Goal: Task Accomplishment & Management: Manage account settings

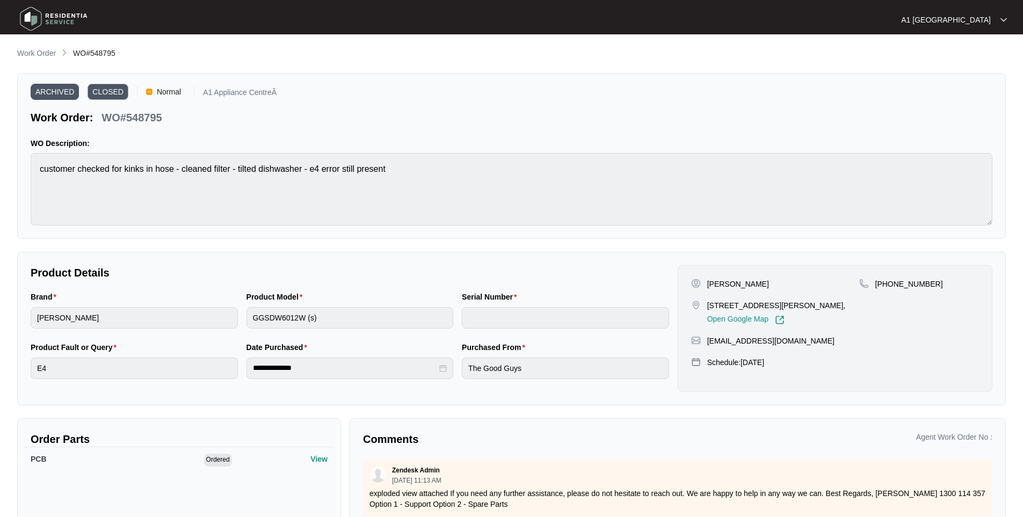
click at [56, 18] on img at bounding box center [53, 19] width 75 height 32
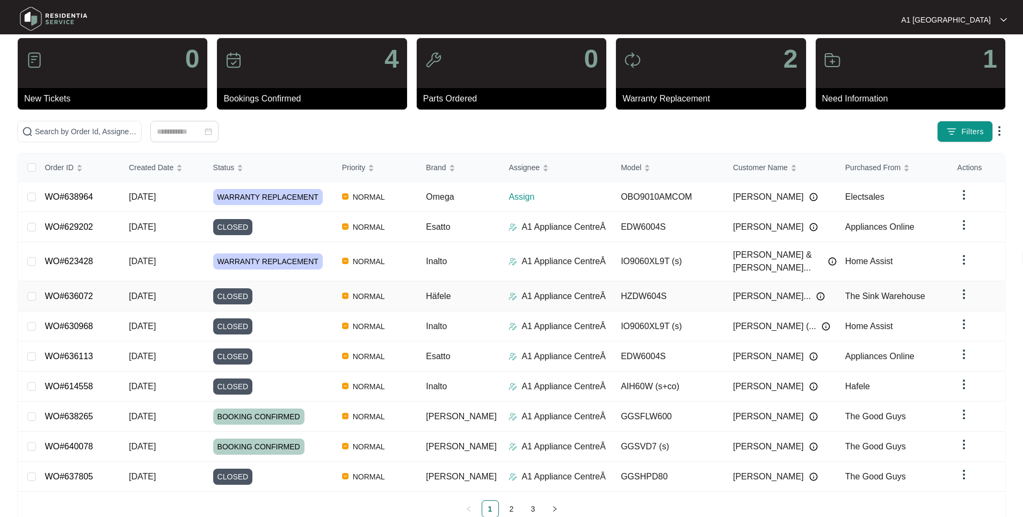
scroll to position [35, 0]
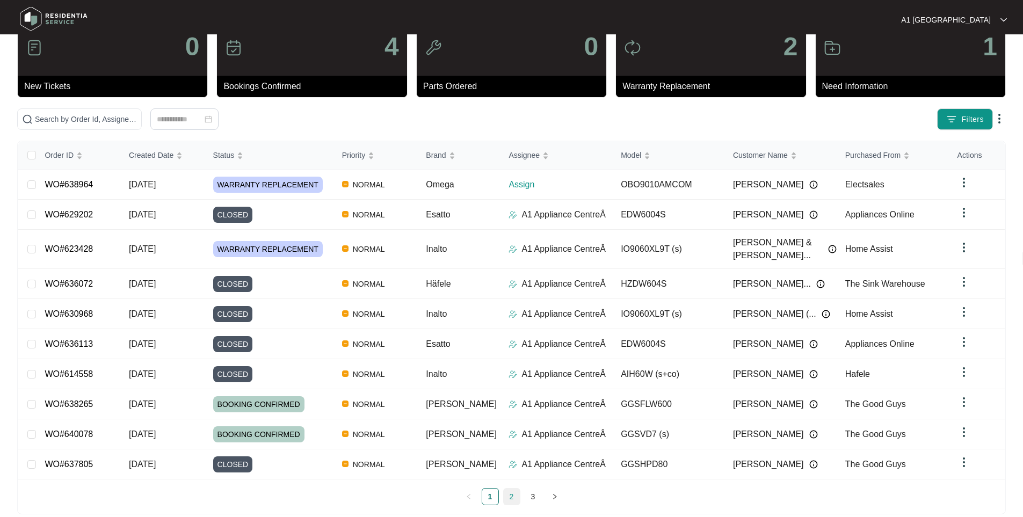
click at [507, 488] on link "2" at bounding box center [512, 496] width 16 height 16
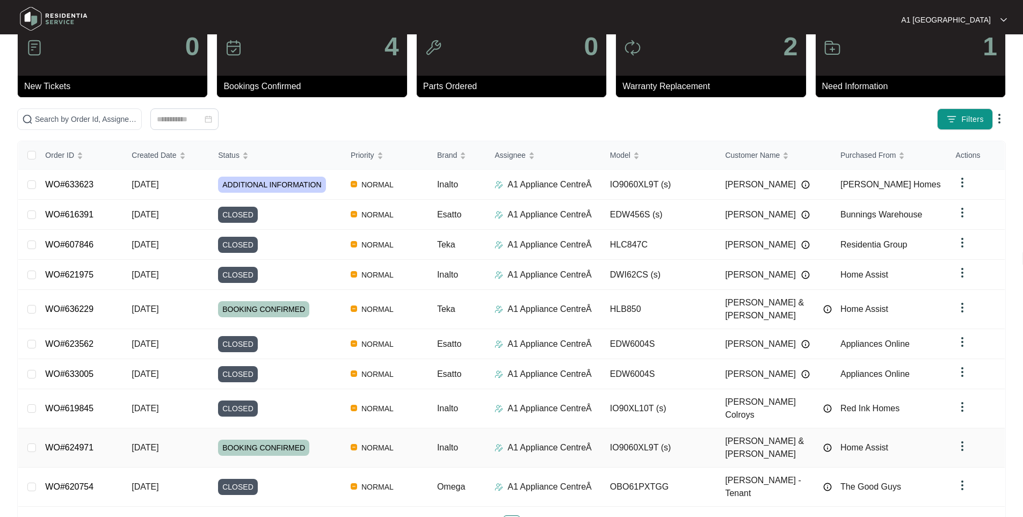
click at [213, 428] on td "BOOKING CONFIRMED" at bounding box center [275, 447] width 133 height 39
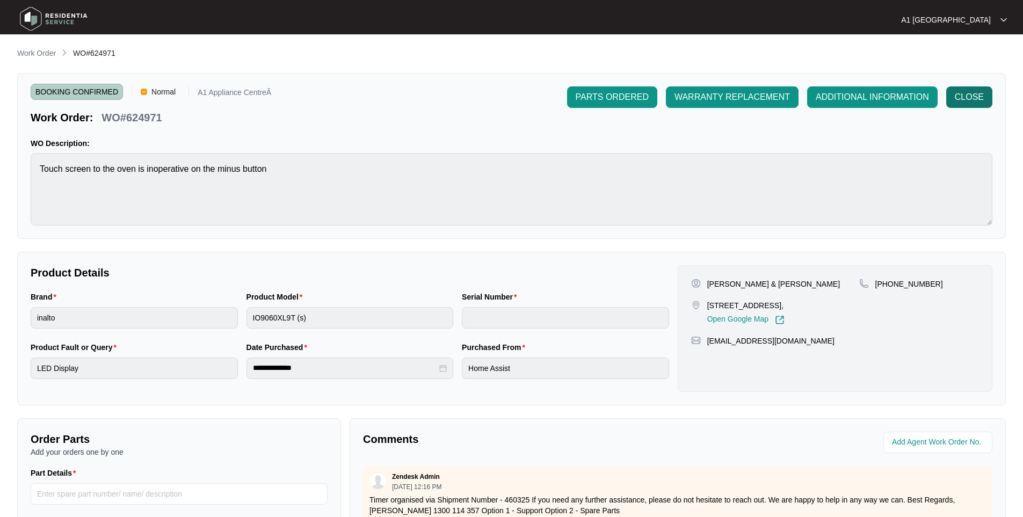
click at [964, 95] on span "CLOSE" at bounding box center [968, 97] width 29 height 13
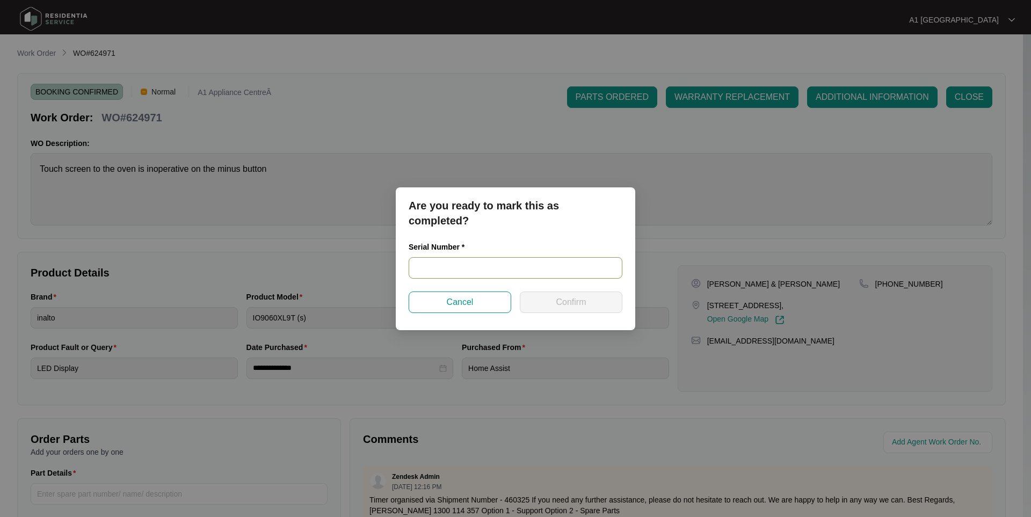
click at [520, 258] on input "text" at bounding box center [516, 267] width 214 height 21
drag, startPoint x: 539, startPoint y: 261, endPoint x: 379, endPoint y: 273, distance: 161.0
click at [380, 273] on div "Are you ready to mark this as completed? Serial Number * V0000556182203000386 C…" at bounding box center [515, 258] width 1031 height 517
type input "V0000556182203000386"
click at [559, 300] on span "Confirm" at bounding box center [571, 302] width 30 height 13
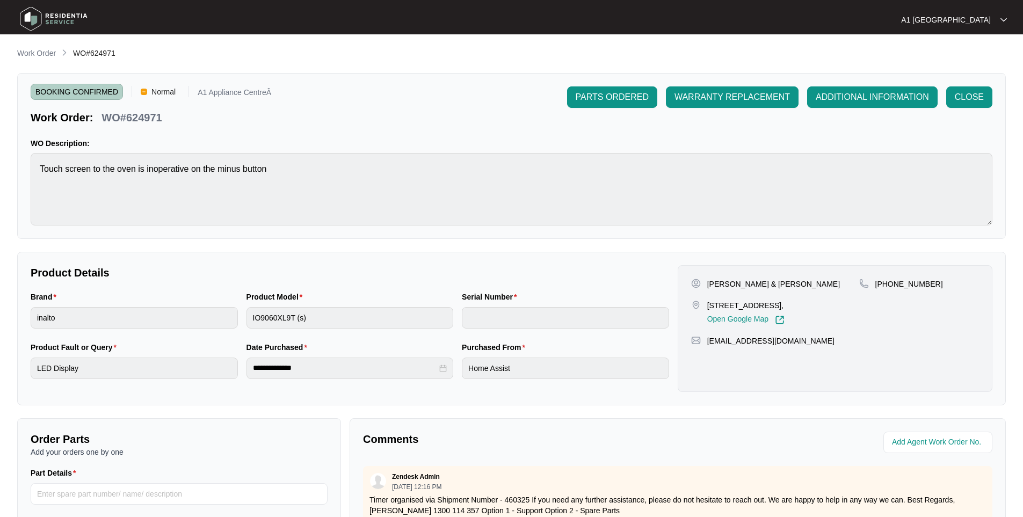
type input "V0000556182203000386"
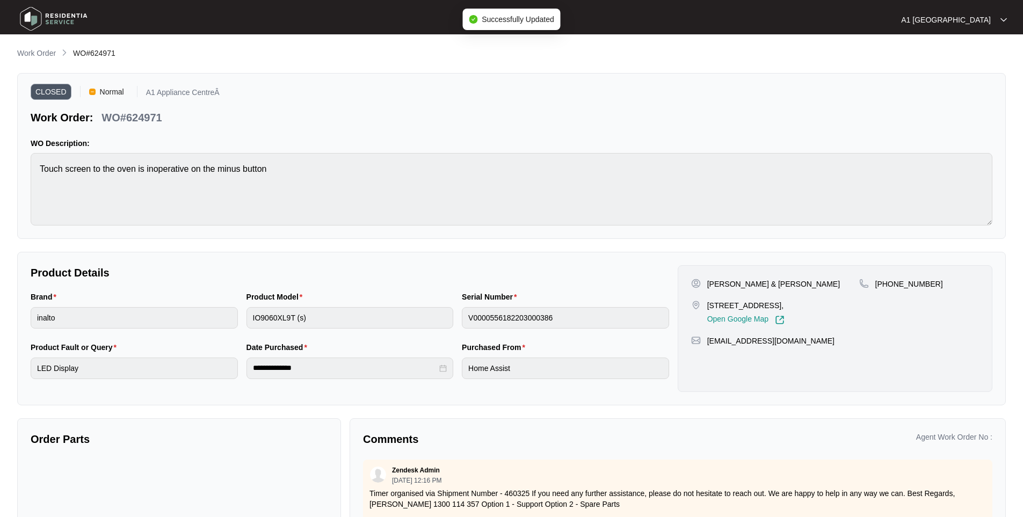
click at [46, 56] on p "Work Order" at bounding box center [36, 53] width 39 height 11
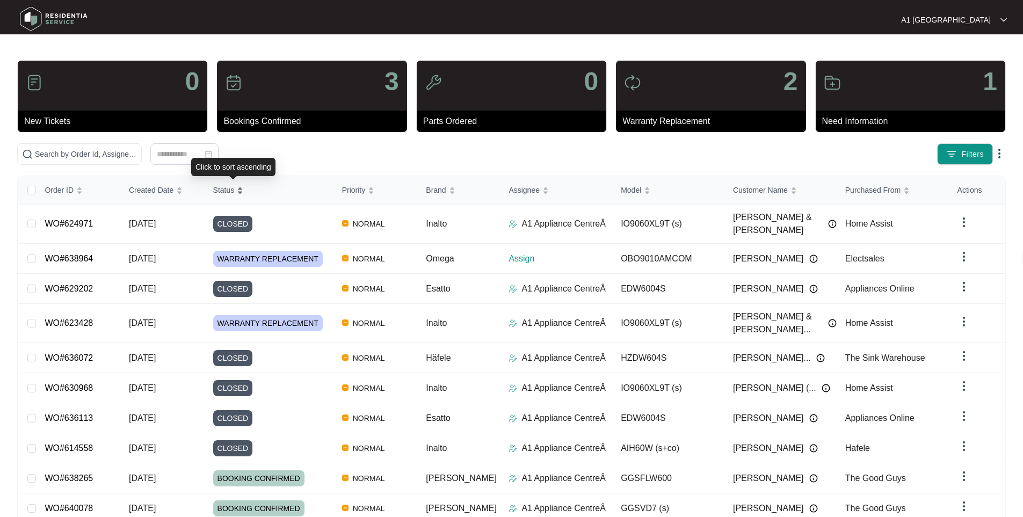
click at [244, 186] on div "Status" at bounding box center [228, 190] width 31 height 15
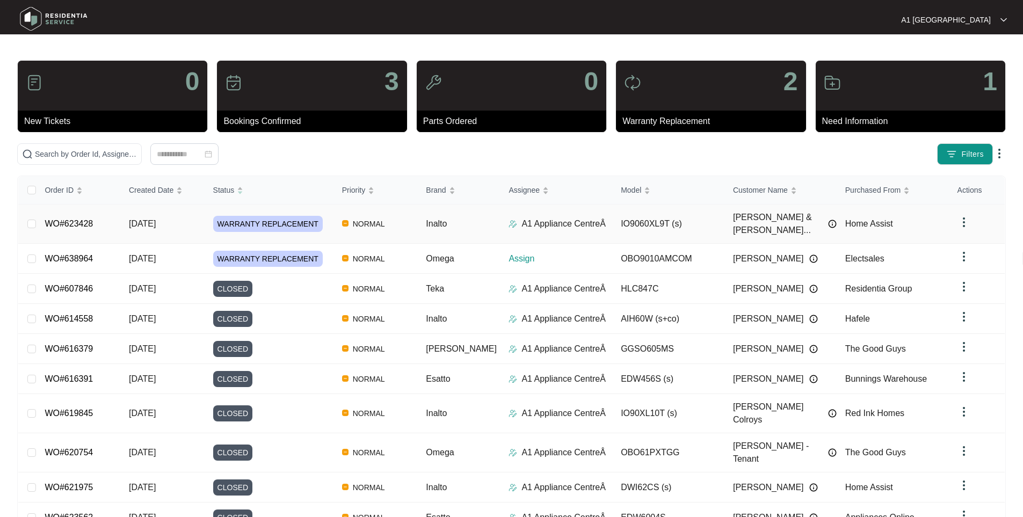
scroll to position [35, 0]
